Goal: Information Seeking & Learning: Understand process/instructions

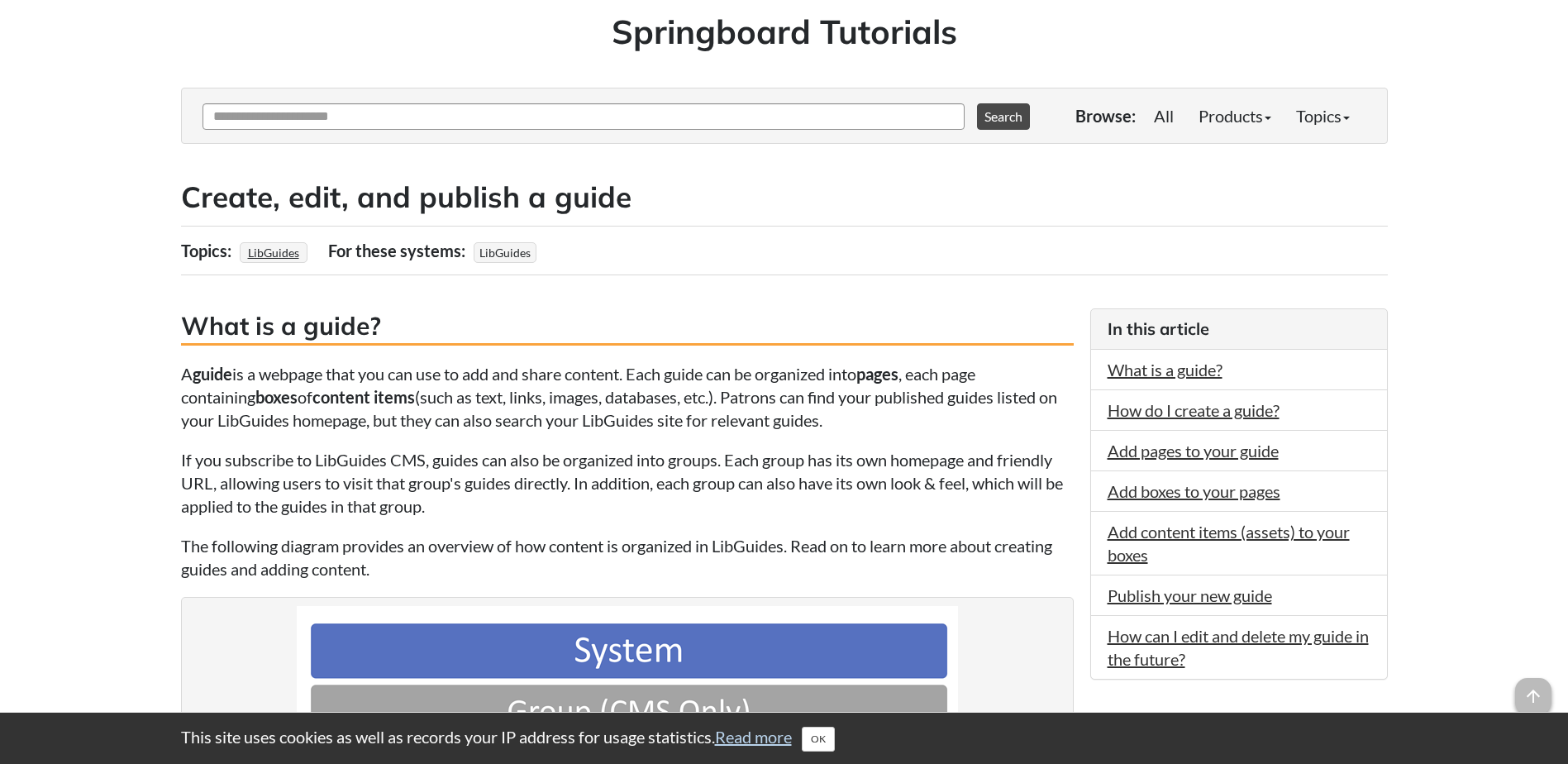
scroll to position [129, 0]
click at [1201, 534] on link "Add content items (assets) to your boxes" at bounding box center [1228, 544] width 243 height 43
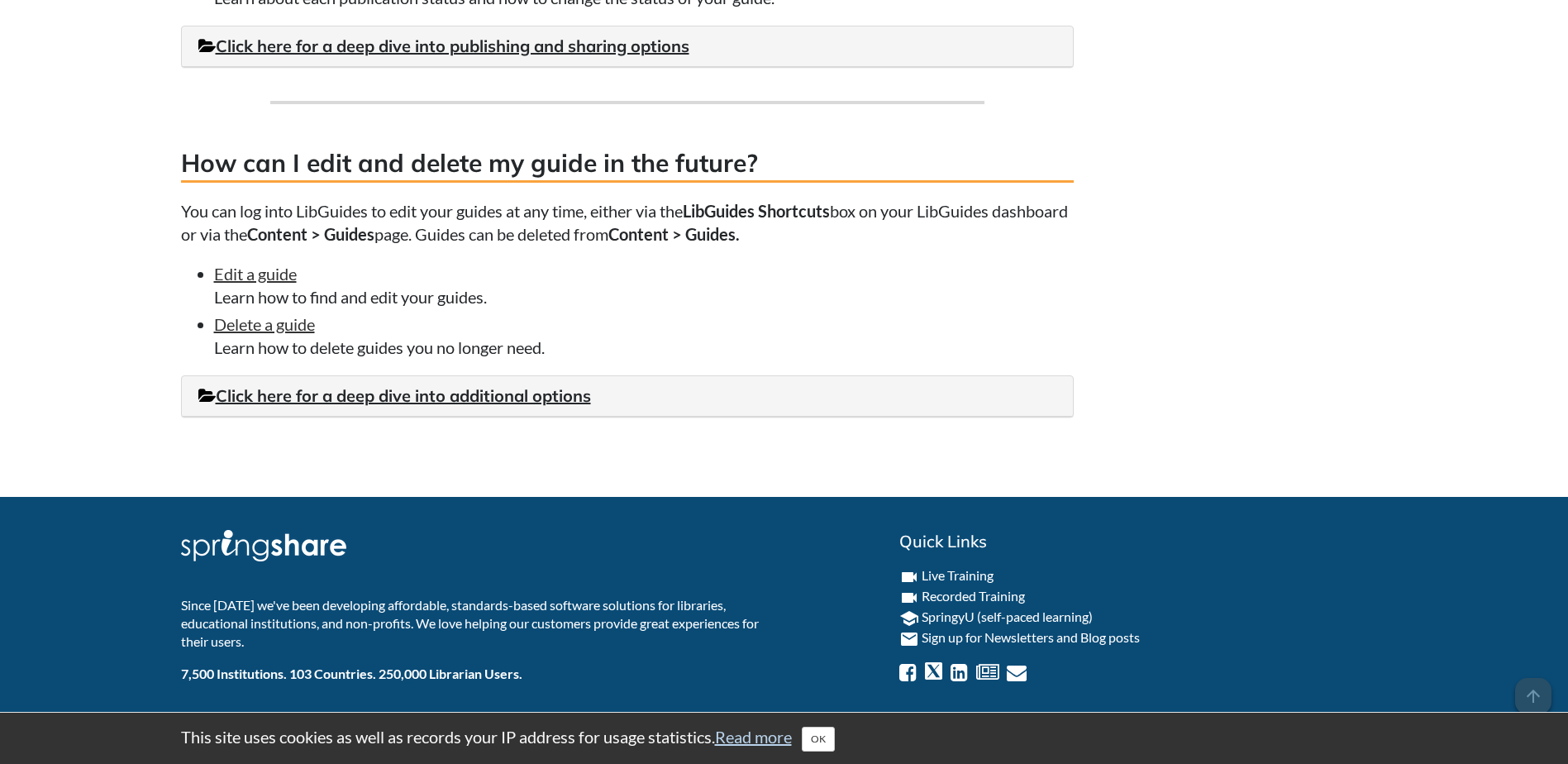
scroll to position [4375, 0]
click at [486, 406] on link "Click here for a deep dive into additional options" at bounding box center [395, 396] width 393 height 21
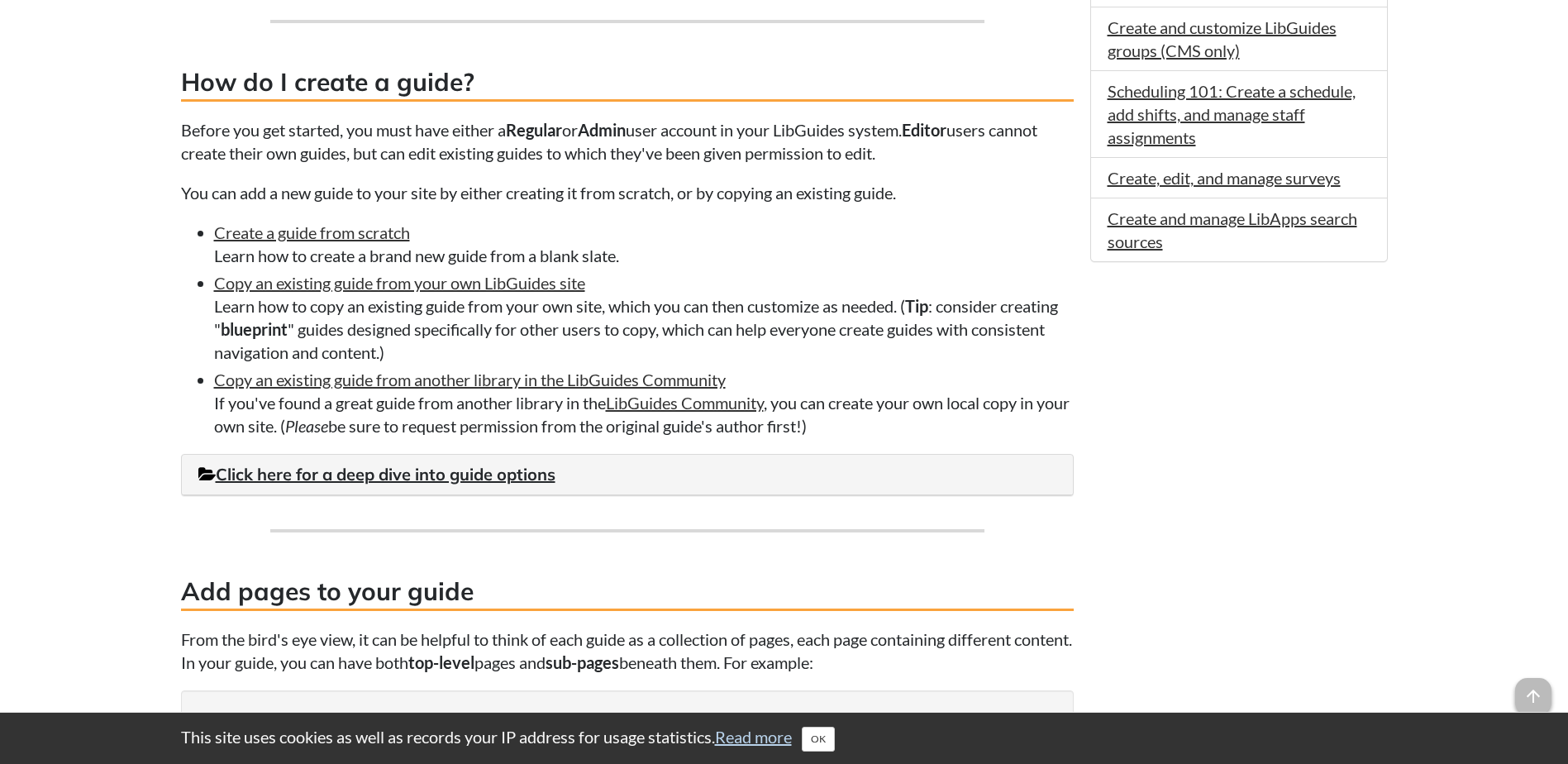
scroll to position [1147, 0]
click at [1162, 188] on link "Create, edit, and manage surveys" at bounding box center [1224, 178] width 233 height 20
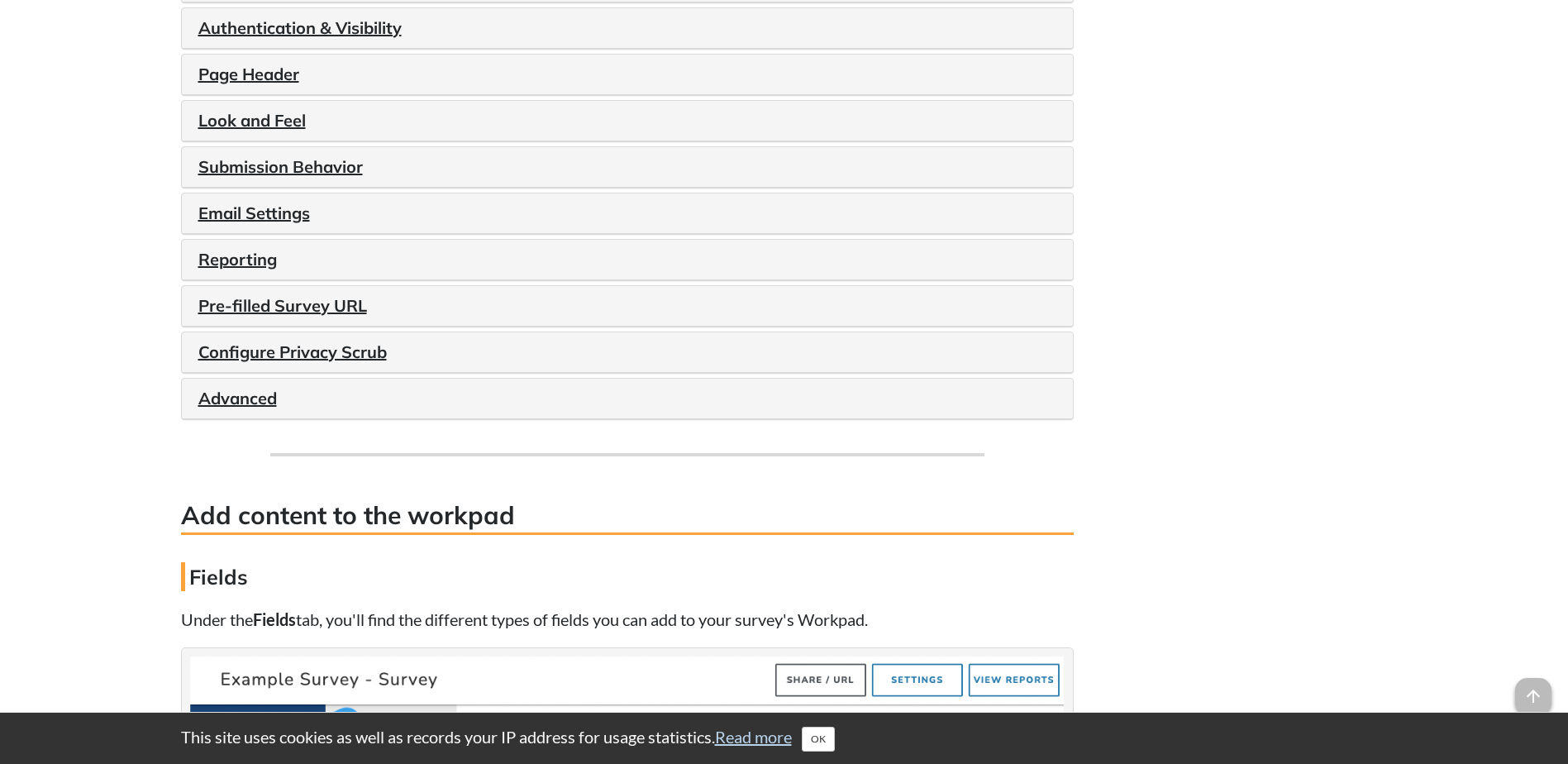
scroll to position [2048, 0]
click at [250, 410] on div "Advanced" at bounding box center [627, 397] width 891 height 40
click at [243, 392] on link "Advanced" at bounding box center [238, 397] width 78 height 21
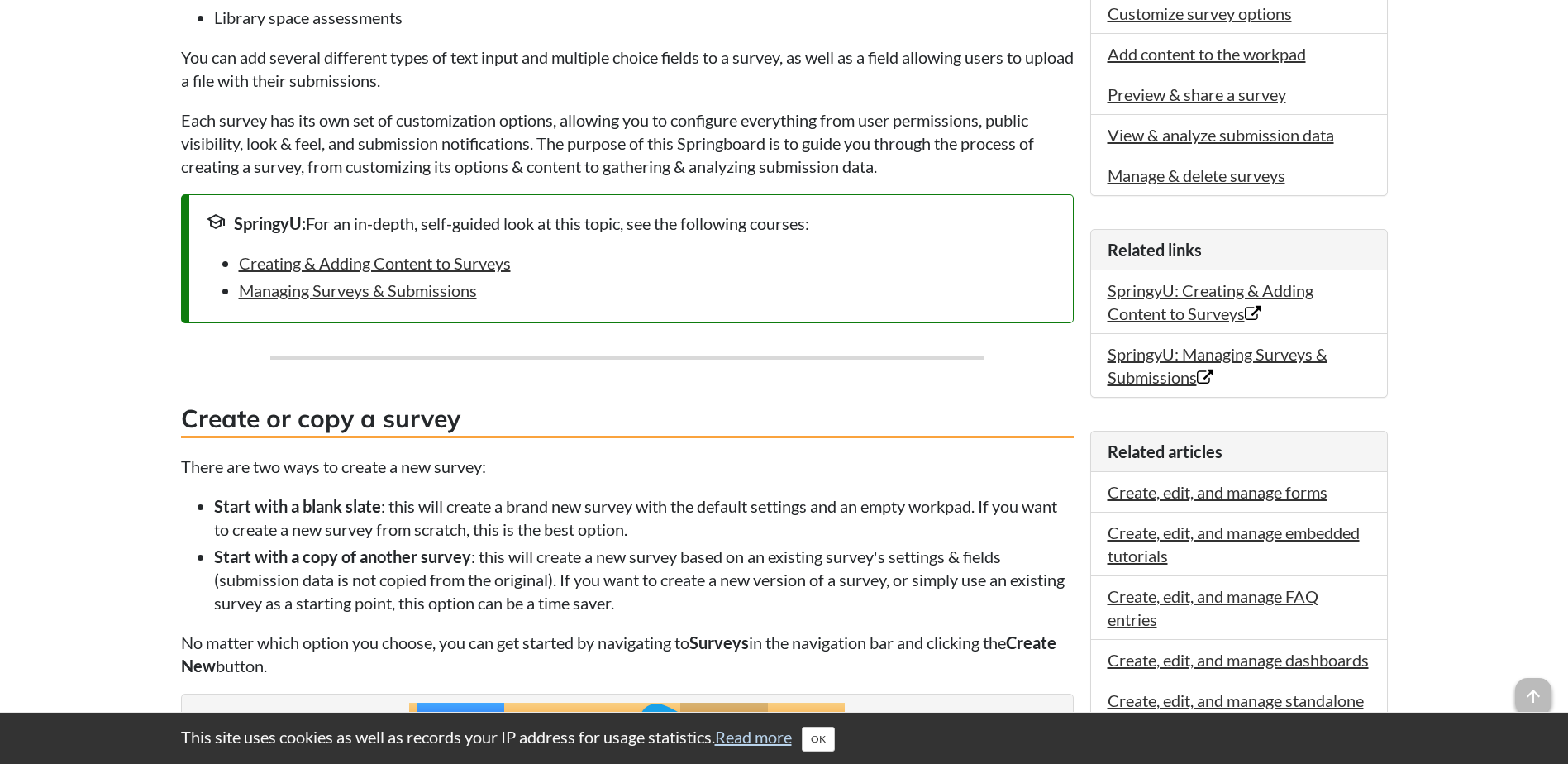
scroll to position [0, 0]
